Goal: Check status: Check status

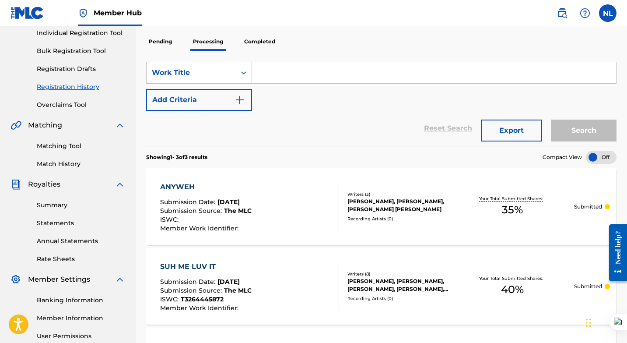
scroll to position [112, 0]
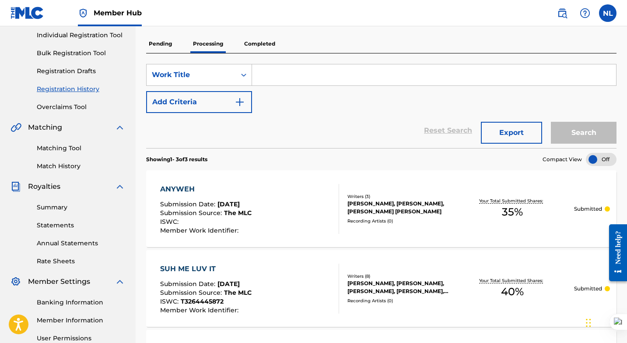
click at [260, 42] on p "Completed" at bounding box center [260, 44] width 36 height 18
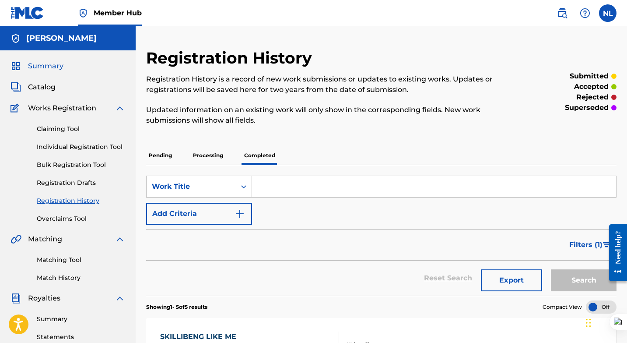
click at [38, 64] on span "Summary" at bounding box center [45, 66] width 35 height 11
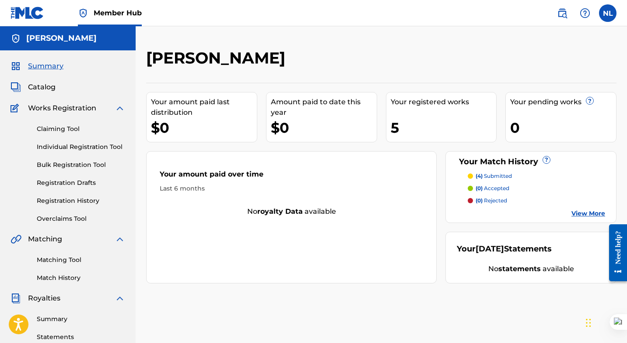
click at [491, 175] on p "(4) submitted" at bounding box center [494, 176] width 36 height 8
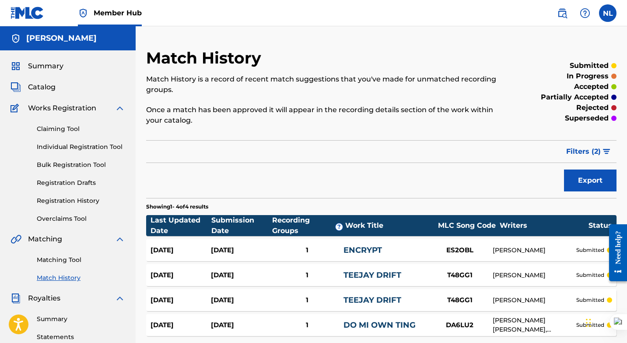
click at [352, 80] on p "Match History is a record of recent match suggestions that you've made for unma…" at bounding box center [327, 84] width 362 height 21
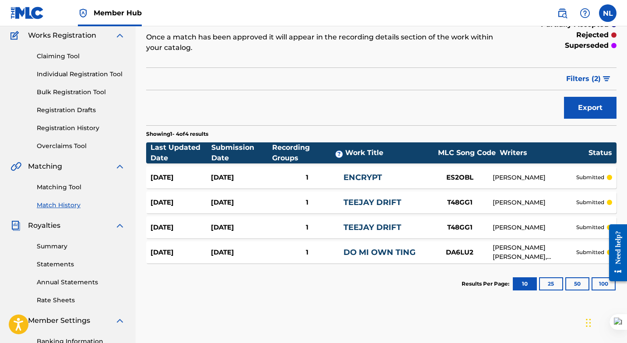
scroll to position [94, 0]
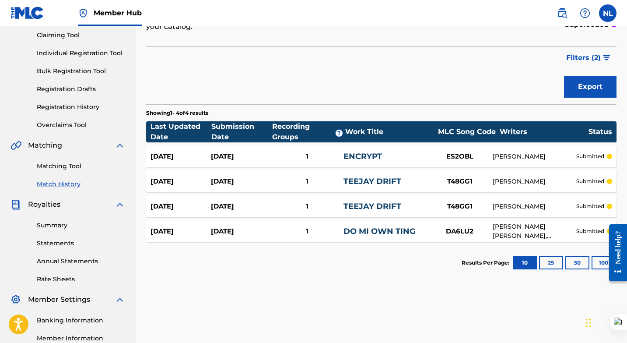
click at [238, 203] on div "[DATE]" at bounding box center [241, 206] width 60 height 10
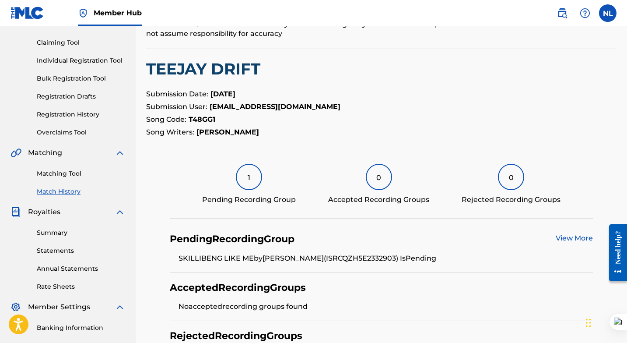
scroll to position [91, 0]
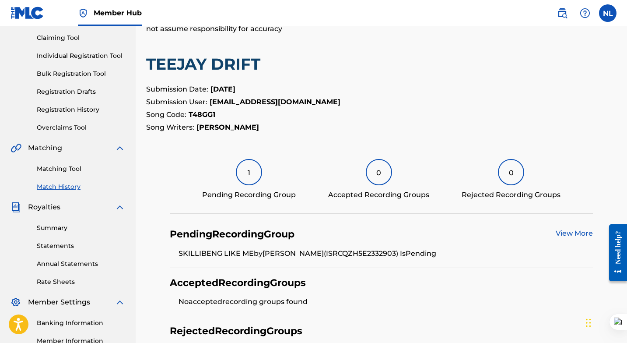
click at [568, 234] on link "View More" at bounding box center [574, 233] width 37 height 8
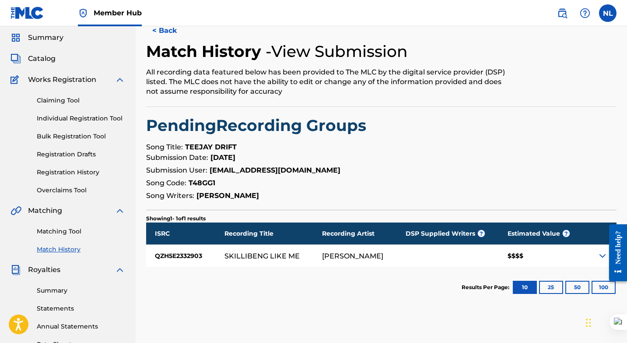
scroll to position [30, 0]
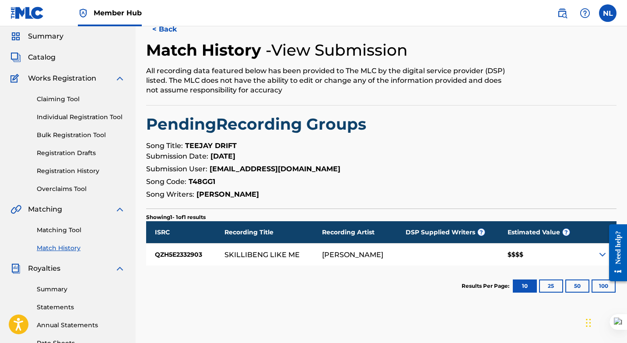
click at [601, 255] on img at bounding box center [602, 254] width 11 height 11
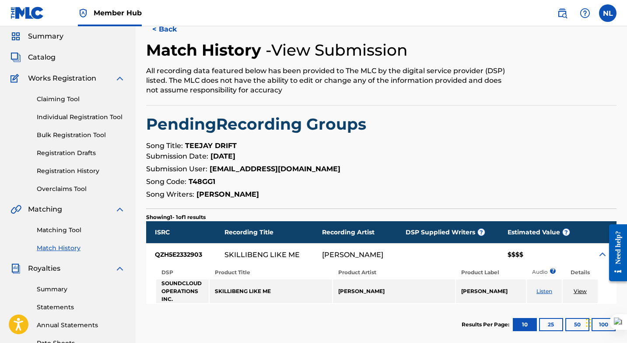
scroll to position [0, 0]
